Goal: Transaction & Acquisition: Subscribe to service/newsletter

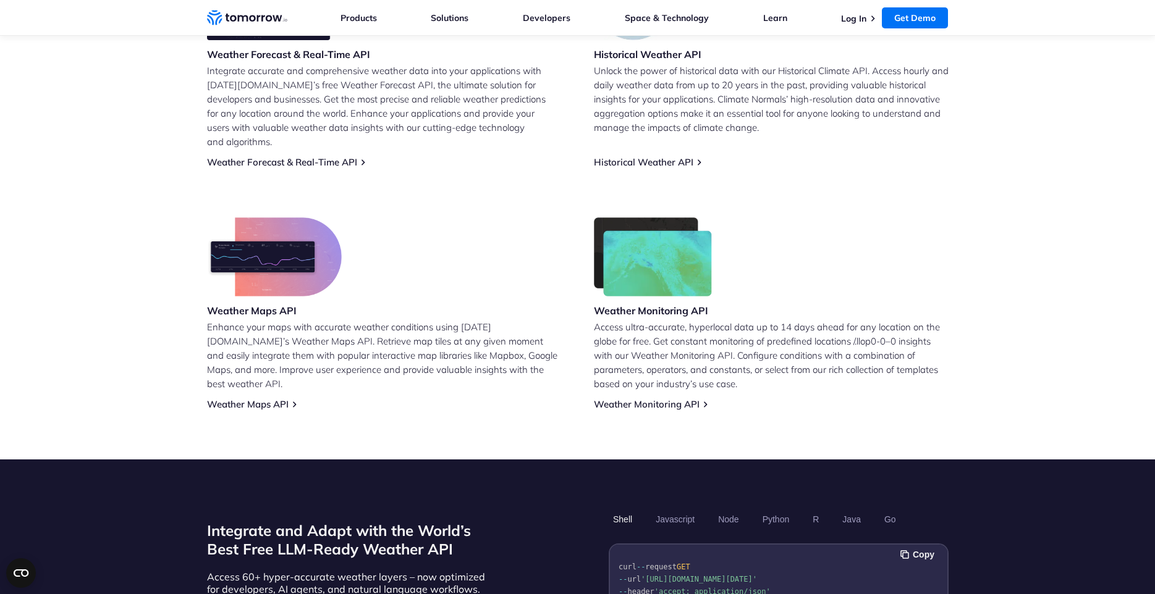
scroll to position [606, 0]
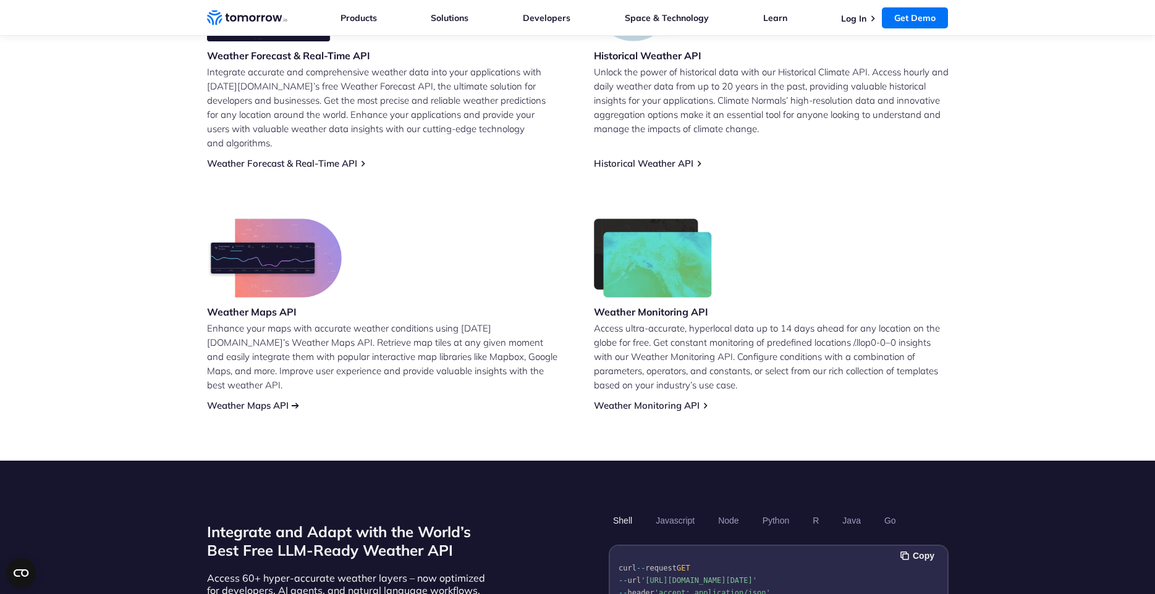
click at [277, 400] on link "Weather Maps API" at bounding box center [248, 406] width 82 height 12
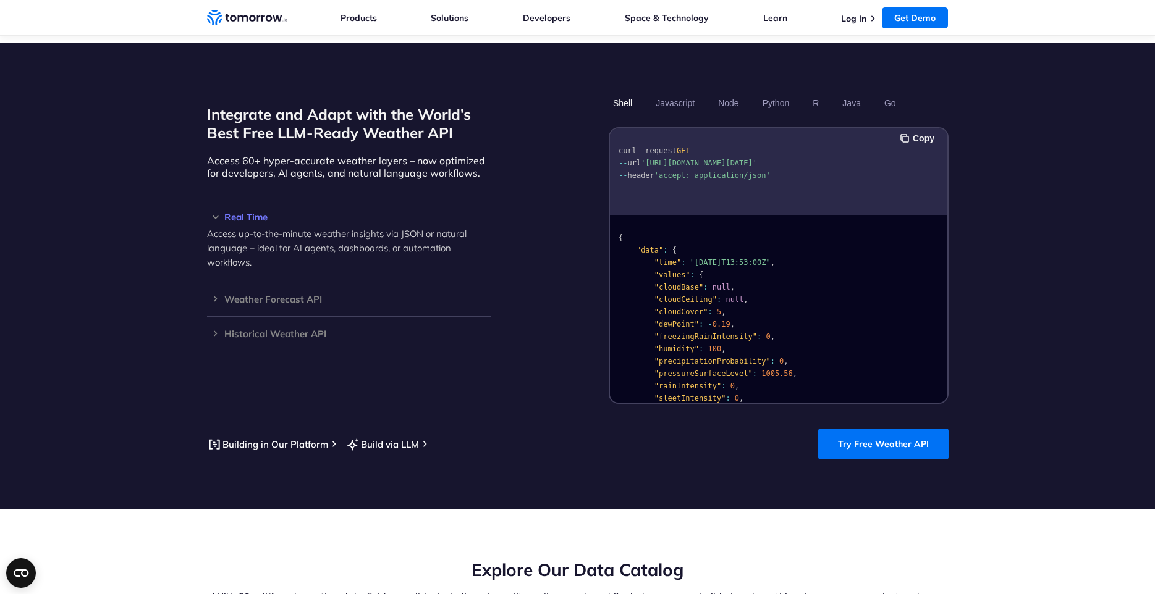
scroll to position [1013, 0]
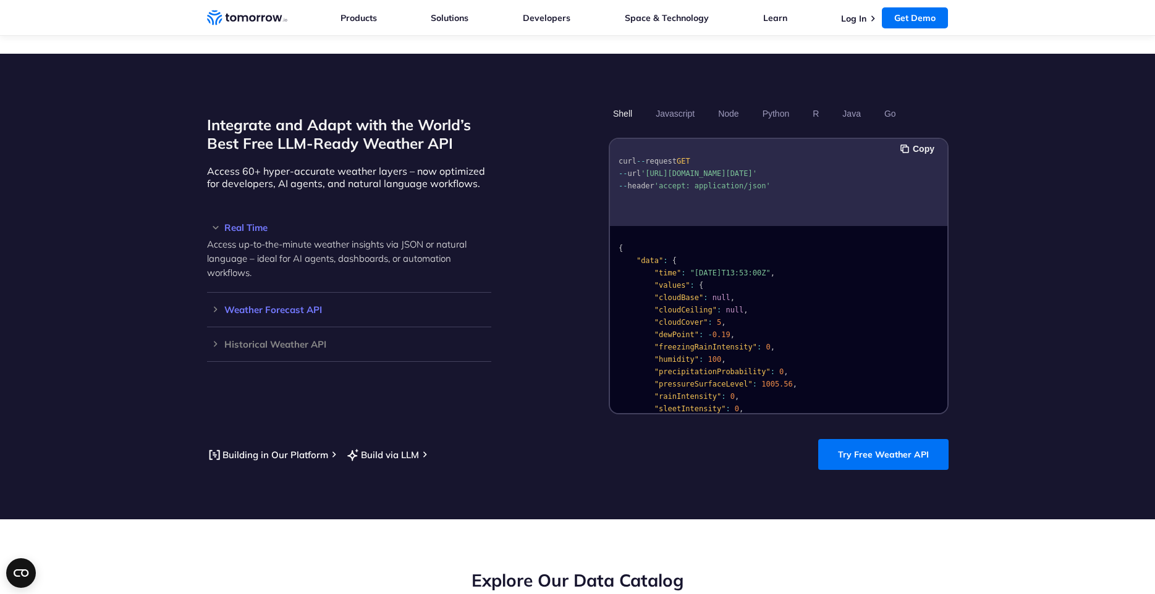
click at [294, 305] on h3 "Weather Forecast API" at bounding box center [349, 309] width 284 height 9
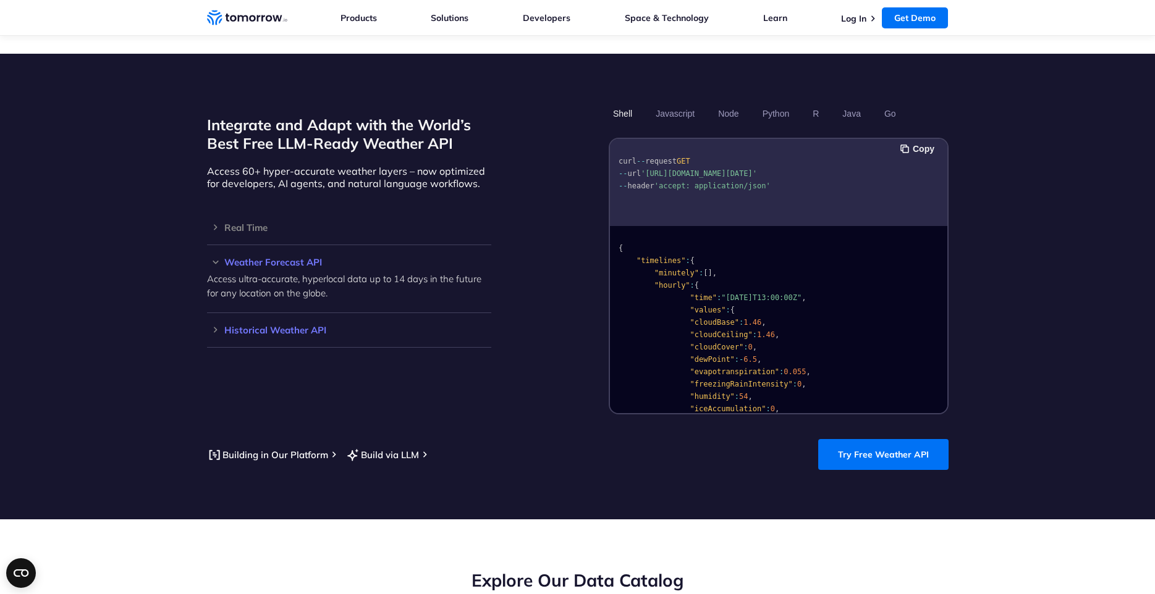
click at [280, 326] on h3 "Historical Weather API" at bounding box center [349, 330] width 284 height 9
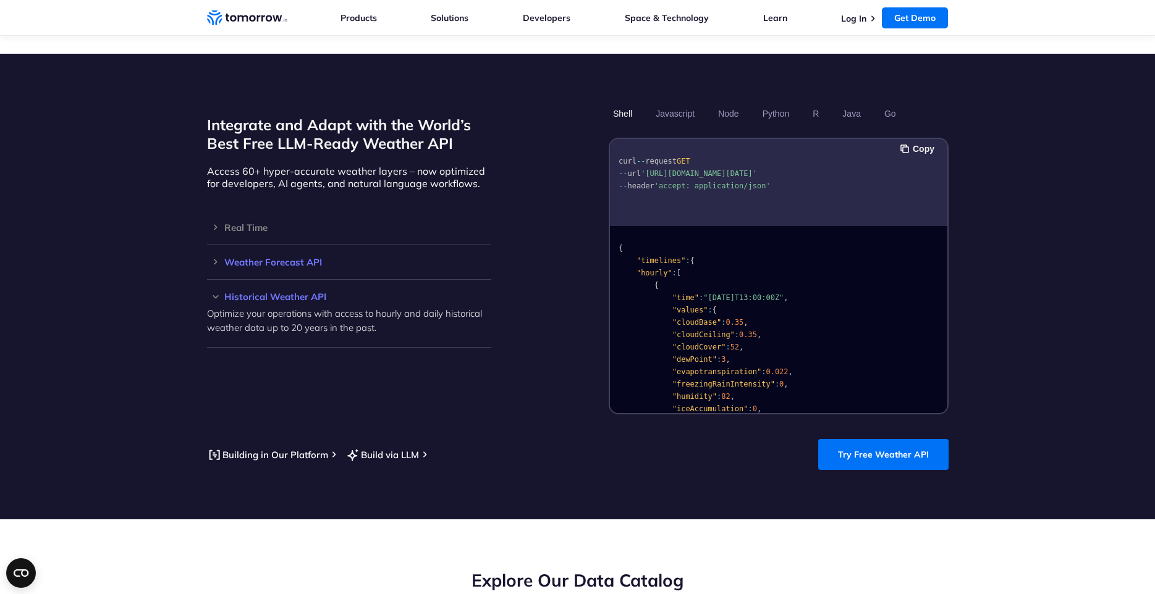
drag, startPoint x: 275, startPoint y: 248, endPoint x: 271, endPoint y: 240, distance: 9.1
click at [275, 258] on h3 "Weather Forecast API" at bounding box center [349, 262] width 284 height 9
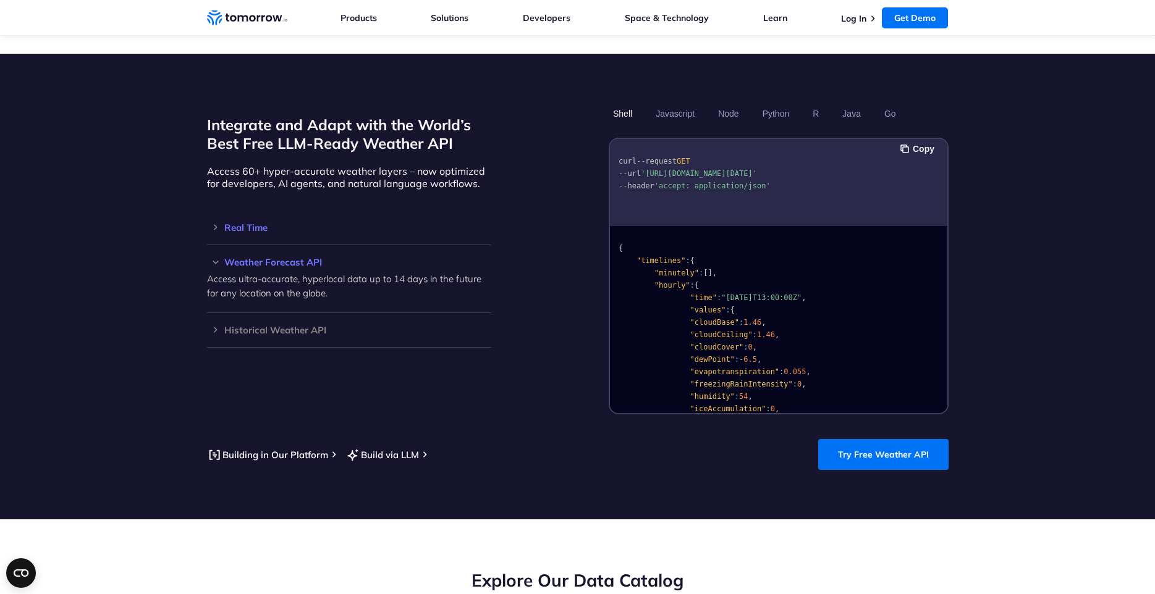
click at [256, 223] on h3 "Real Time" at bounding box center [349, 227] width 284 height 9
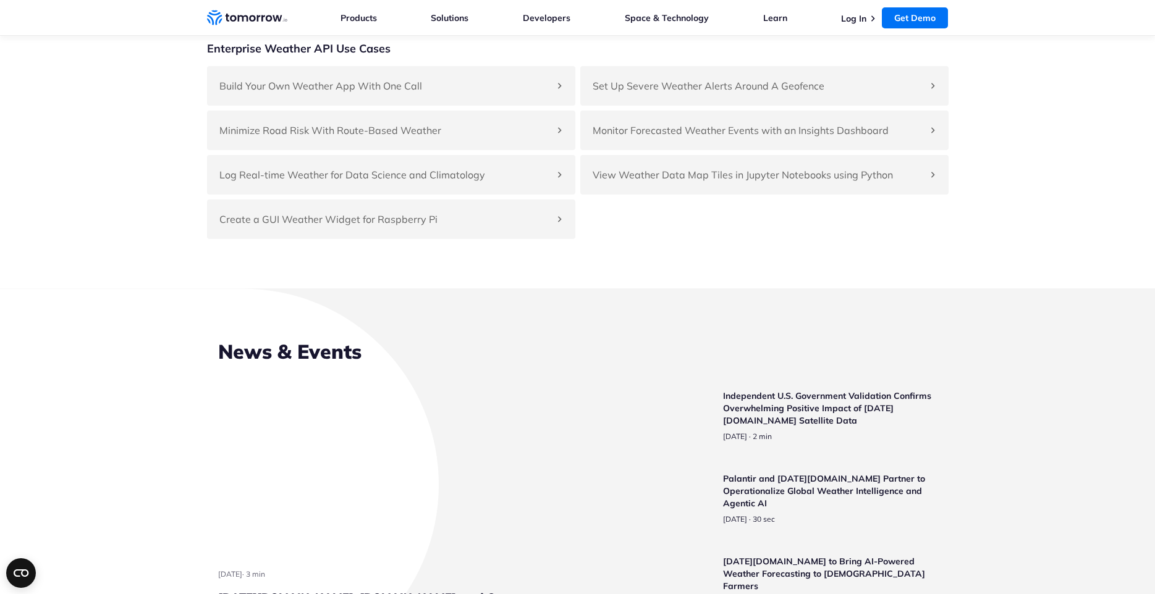
scroll to position [2841, 0]
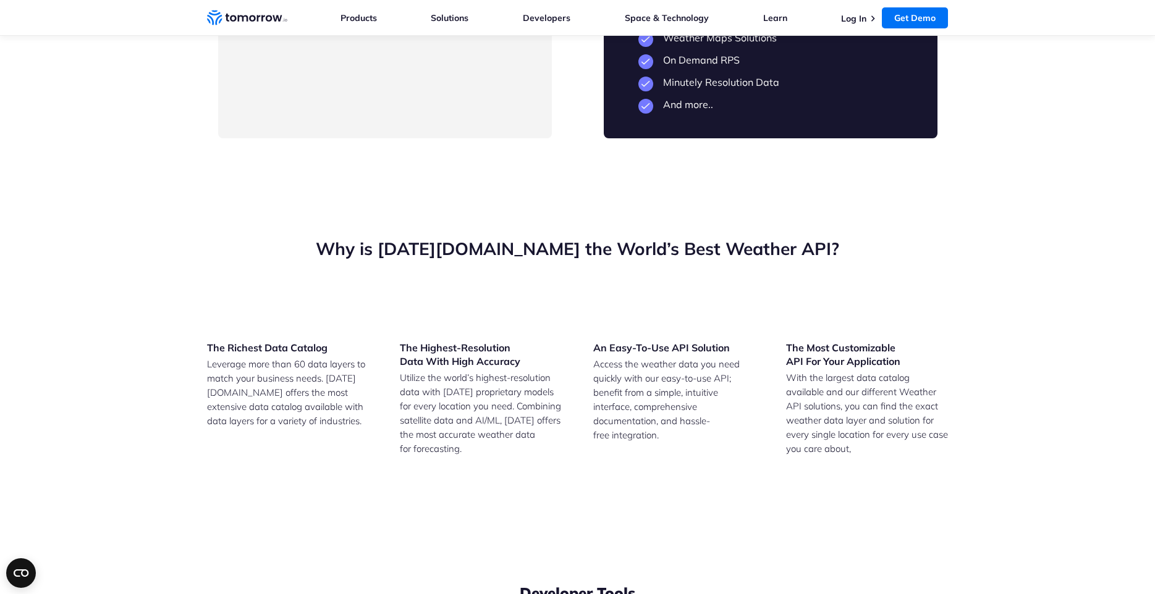
drag, startPoint x: 284, startPoint y: 426, endPoint x: 489, endPoint y: 422, distance: 205.2
